Goal: Task Accomplishment & Management: Use online tool/utility

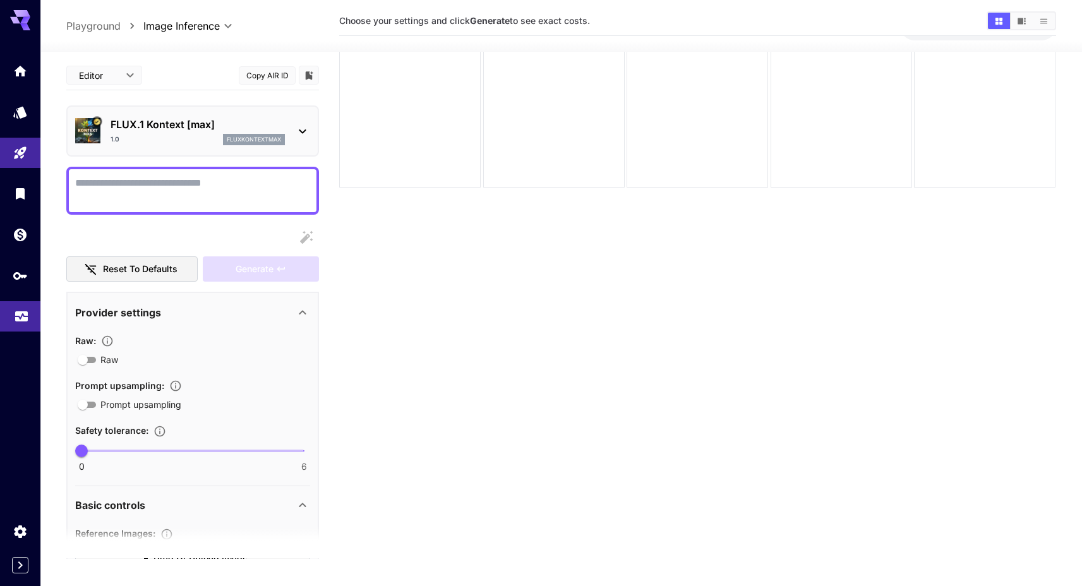
scroll to position [427, 0]
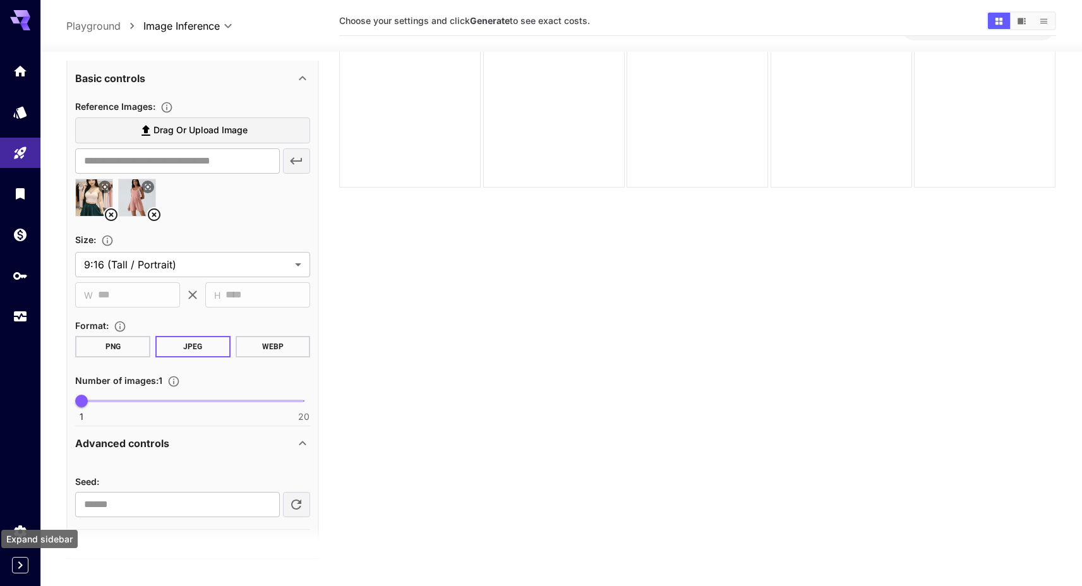
click at [26, 571] on icon "Expand sidebar" at bounding box center [20, 565] width 15 height 15
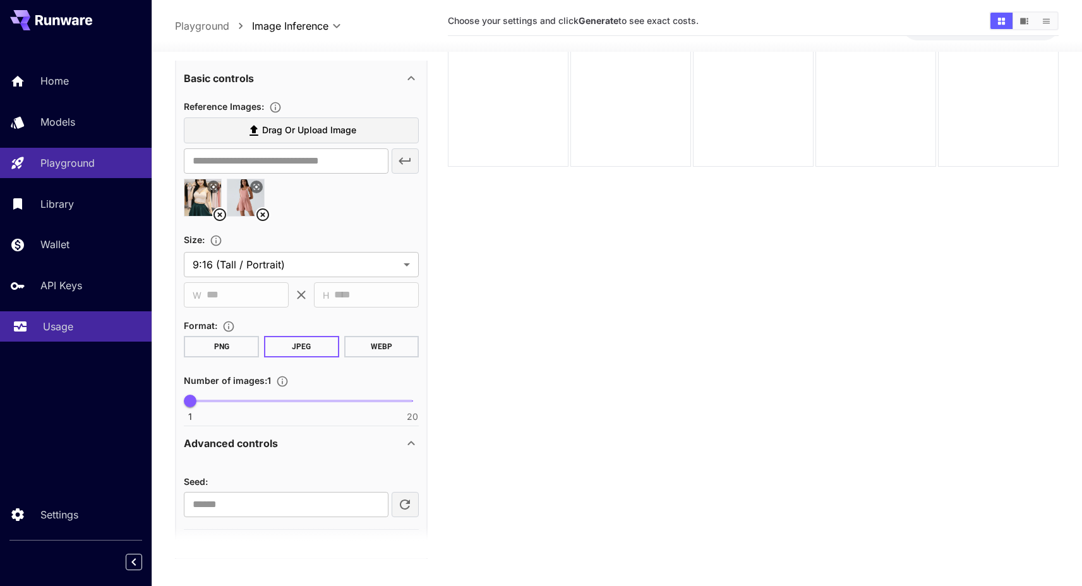
click at [71, 329] on p "Usage" at bounding box center [58, 326] width 30 height 15
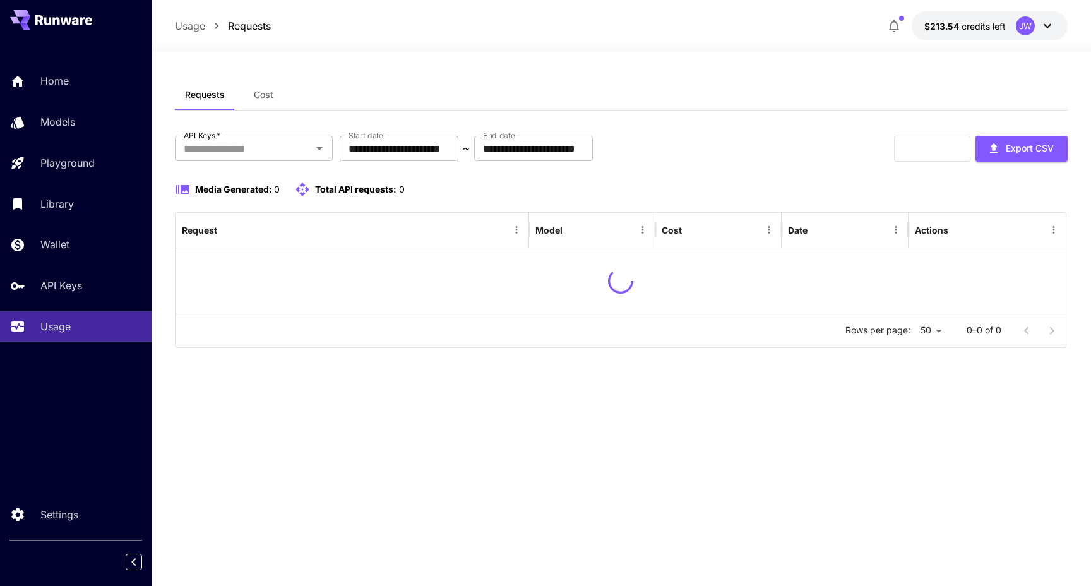
click at [271, 130] on div "**********" at bounding box center [621, 219] width 893 height 278
click at [263, 146] on input "API Keys   *" at bounding box center [243, 149] width 129 height 18
click at [254, 169] on li "Playground Key" at bounding box center [254, 182] width 158 height 32
click at [742, 182] on div "Media Generated: 0 Total API requests: 0" at bounding box center [621, 189] width 893 height 15
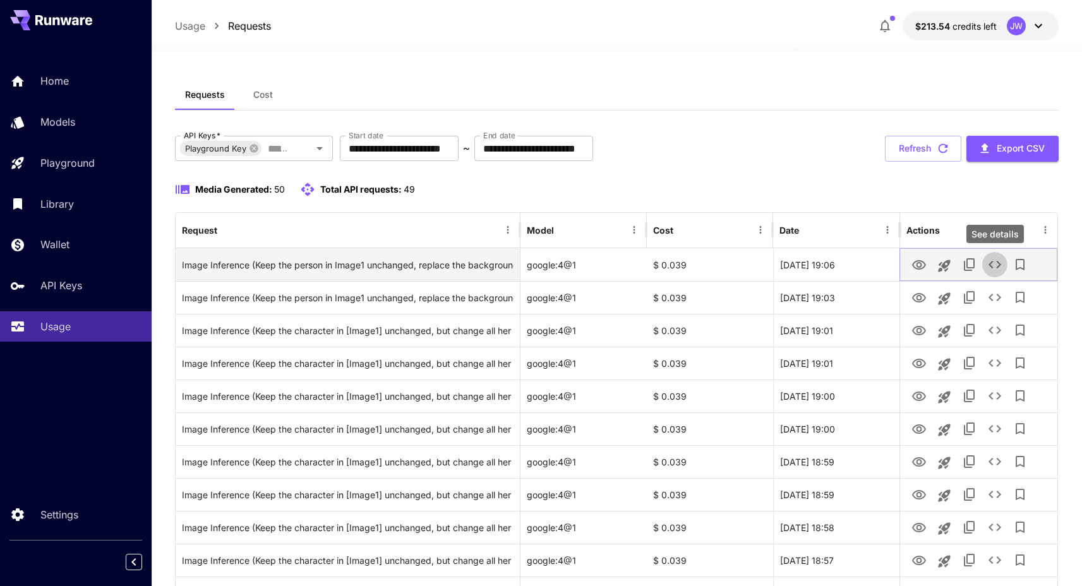
click at [995, 265] on icon "See details" at bounding box center [994, 264] width 15 height 15
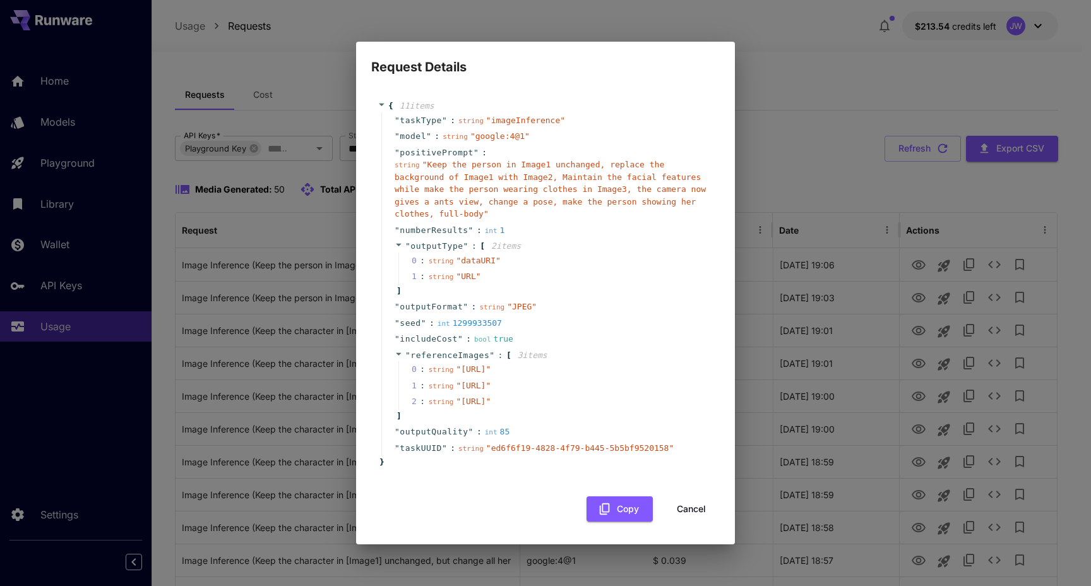
drag, startPoint x: 444, startPoint y: 359, endPoint x: 518, endPoint y: 373, distance: 75.7
click at [491, 373] on span "" [URL] "" at bounding box center [473, 368] width 35 height 9
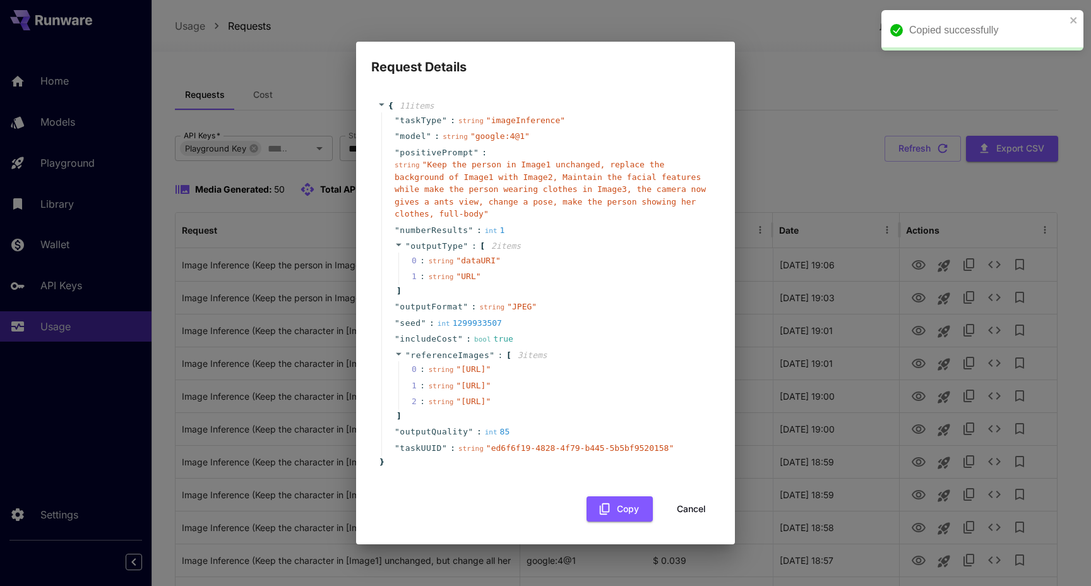
copy span "[URL]"
drag, startPoint x: 445, startPoint y: 400, endPoint x: 515, endPoint y: 415, distance: 71.8
click at [491, 390] on span "" [URL] "" at bounding box center [473, 385] width 35 height 9
copy span "[URL]"
drag, startPoint x: 446, startPoint y: 441, endPoint x: 519, endPoint y: 455, distance: 73.9
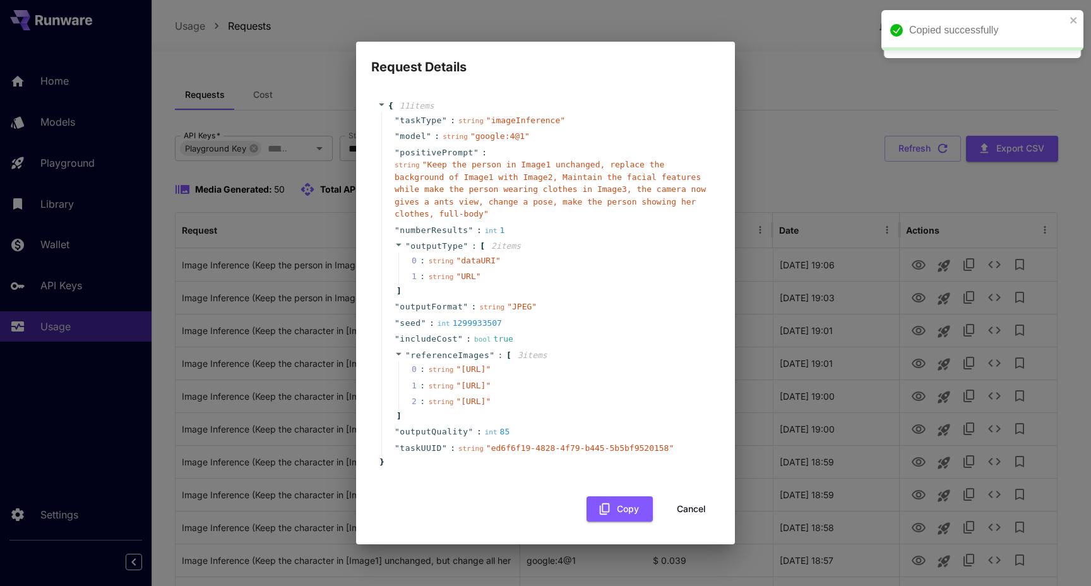
click at [491, 406] on span "" [URL] "" at bounding box center [473, 401] width 35 height 9
copy span "ttps://[URL]"
